Goal: Task Accomplishment & Management: Manage account settings

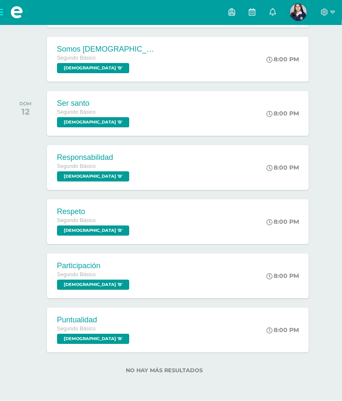
scroll to position [730, 7]
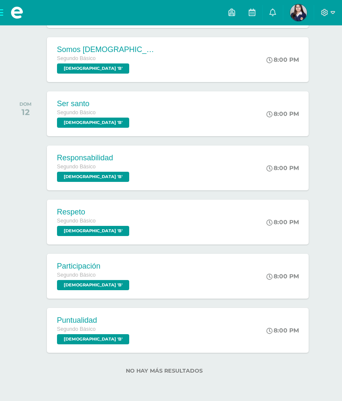
click at [295, 16] on img at bounding box center [298, 12] width 17 height 17
click at [291, 17] on span "Fatima Kristel Mi Perfil" at bounding box center [299, 12] width 20 height 17
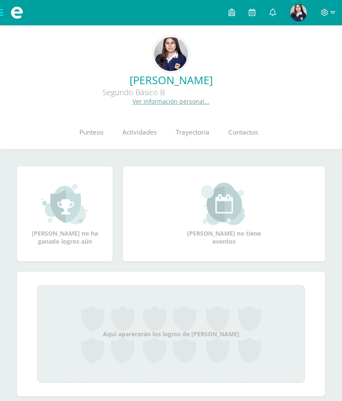
click at [328, 11] on icon at bounding box center [325, 13] width 8 height 8
click at [315, 62] on span "Cerrar sesión" at bounding box center [307, 58] width 38 height 8
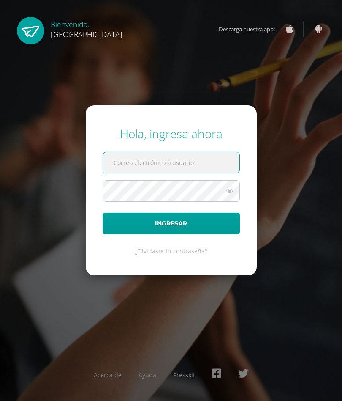
click at [203, 164] on input "text" at bounding box center [171, 162] width 137 height 21
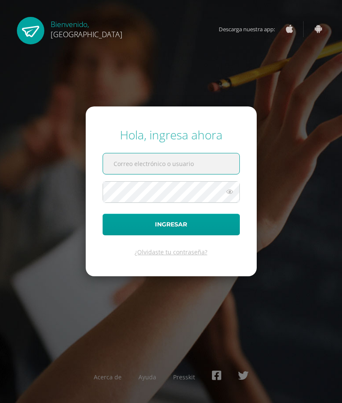
type input "2"
paste input "2022520@colegiobelga.edu.gt"
type input "2022520@colegiobelga.edu.gt"
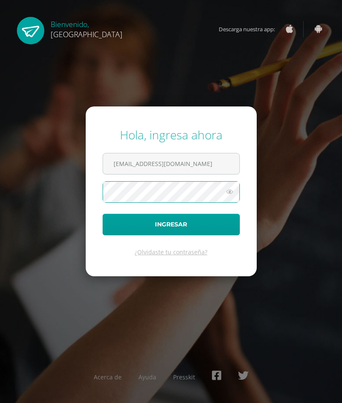
click at [227, 196] on icon at bounding box center [229, 192] width 11 height 10
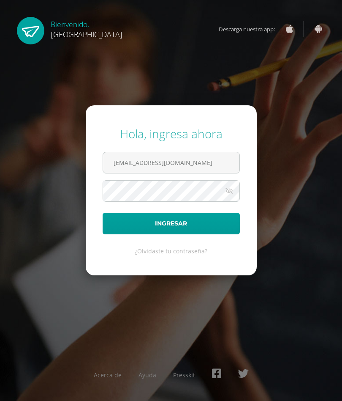
click at [208, 222] on button "Ingresar" at bounding box center [171, 224] width 137 height 22
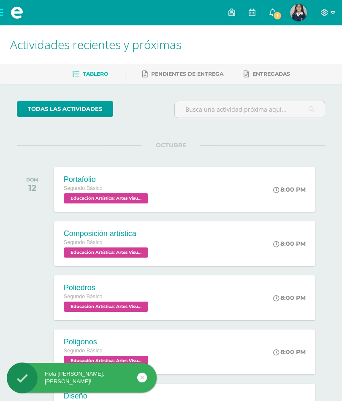
click at [269, 16] on link "1" at bounding box center [273, 12] width 20 height 25
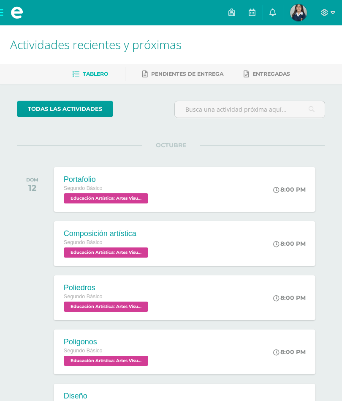
click at [301, 14] on img at bounding box center [298, 12] width 17 height 17
click at [300, 15] on img at bounding box center [298, 12] width 17 height 17
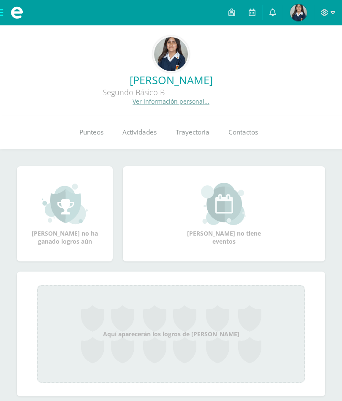
click at [186, 105] on link "Ver información personal..." at bounding box center [171, 101] width 77 height 8
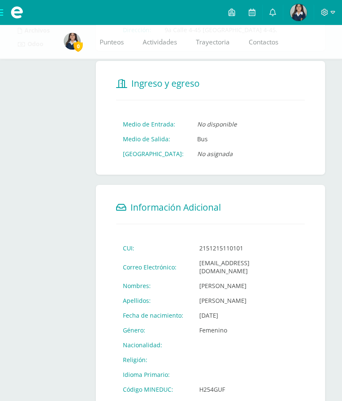
scroll to position [135, 0]
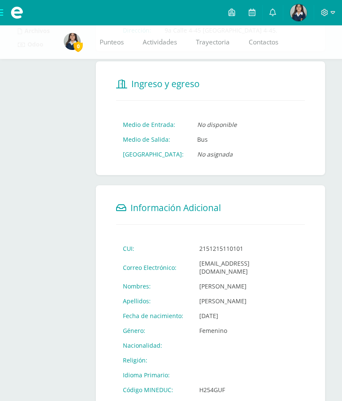
click at [341, 269] on div "Información Personal Información Medica Consultas Médicas Archivos Odoo Informa…" at bounding box center [171, 190] width 342 height 600
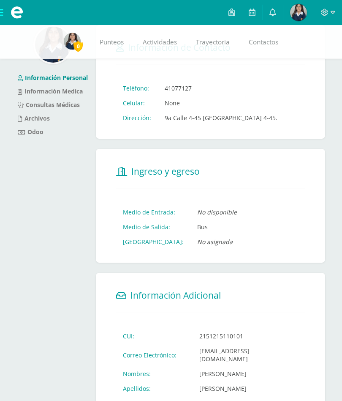
scroll to position [0, 0]
